Goal: Find specific page/section: Find specific page/section

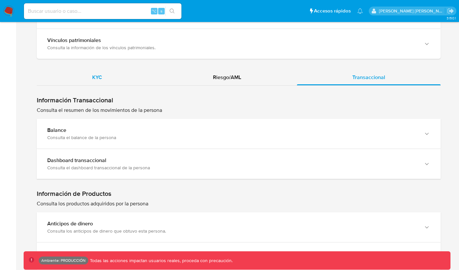
click at [110, 69] on div "KYC" at bounding box center [97, 77] width 121 height 16
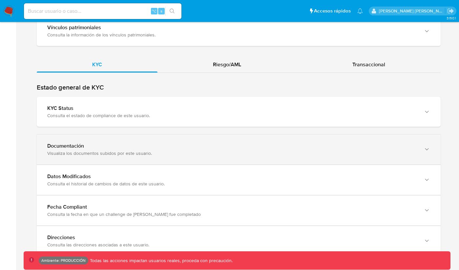
click at [104, 134] on div "Documentación Visualiza los documentos subidos por este usuario." at bounding box center [238, 149] width 403 height 30
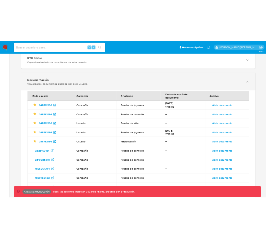
scroll to position [729, 0]
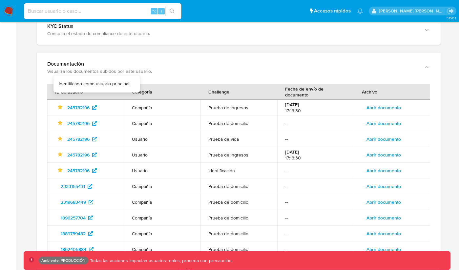
click at [61, 105] on icon at bounding box center [59, 107] width 5 height 5
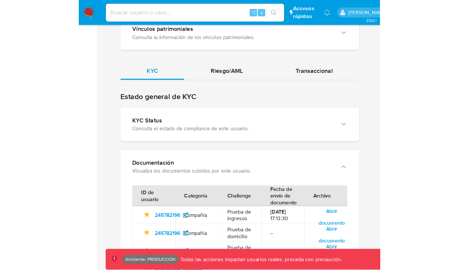
scroll to position [734, 0]
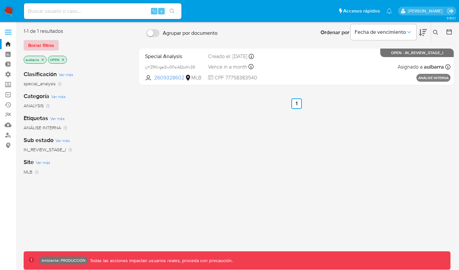
click at [44, 43] on span "Borrar filtros" at bounding box center [41, 45] width 26 height 9
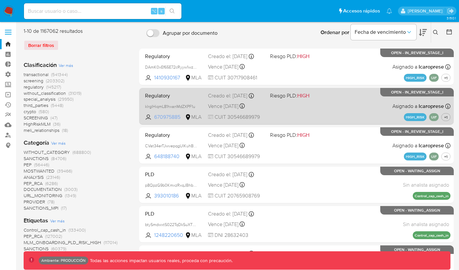
click at [166, 117] on span "670975885" at bounding box center [168, 116] width 29 height 7
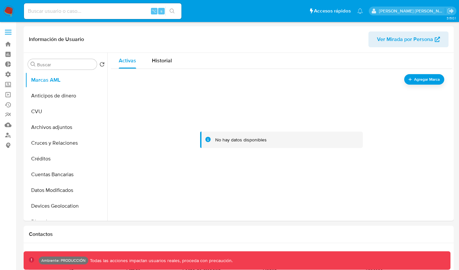
select select "10"
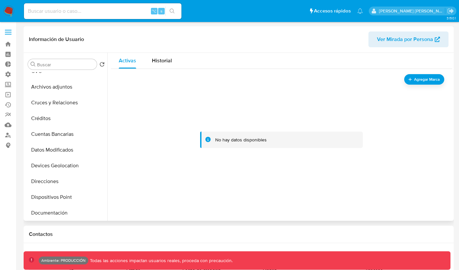
scroll to position [41, 0]
click at [392, 38] on span "Ver Mirada por Persona" at bounding box center [405, 39] width 56 height 16
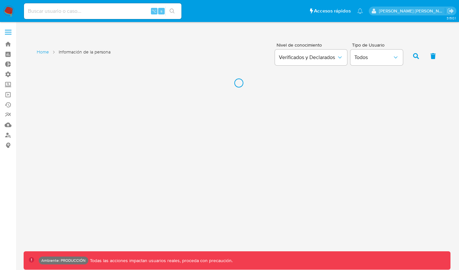
click at [347, 41] on div "Nivel de conocimiento Verificados y Declarados Tipo de Usuario Todos" at bounding box center [355, 55] width 170 height 32
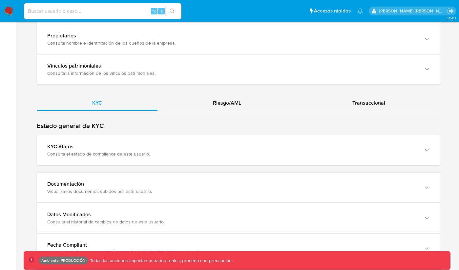
scroll to position [647, 0]
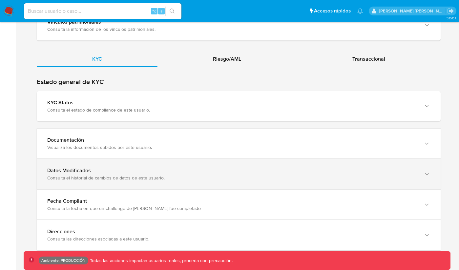
click at [213, 171] on div "Datos Modificados" at bounding box center [231, 170] width 369 height 7
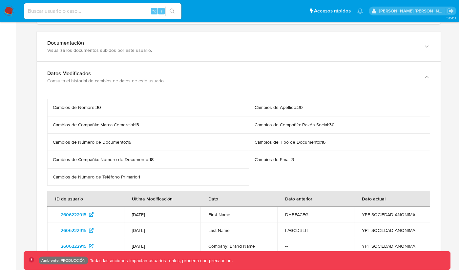
scroll to position [9, 0]
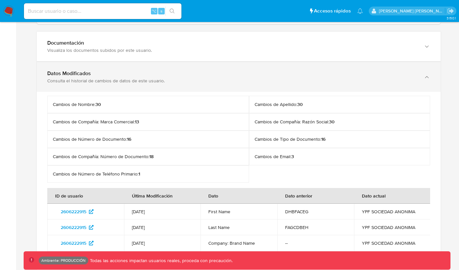
click at [172, 75] on div "Datos Modificados" at bounding box center [231, 73] width 369 height 7
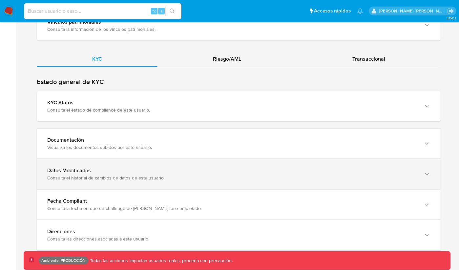
click at [103, 171] on div "Datos Modificados" at bounding box center [231, 170] width 369 height 7
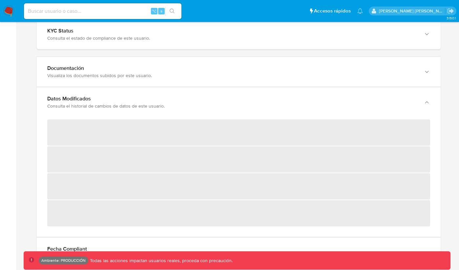
scroll to position [717, 0]
click at [107, 11] on input at bounding box center [102, 11] width 157 height 9
paste input "143125485"
type input "143125485"
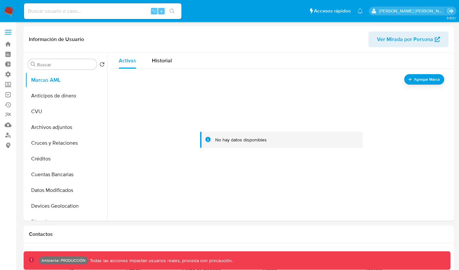
select select "10"
